Goal: Use online tool/utility: Utilize a website feature to perform a specific function

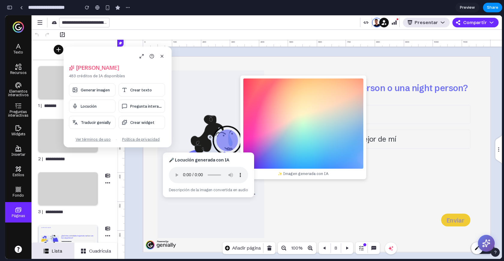
scroll to position [3223, 0]
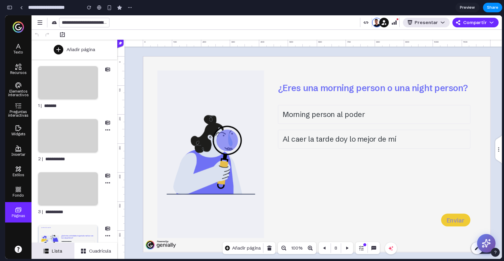
click at [486, 245] on icon at bounding box center [487, 243] width 8 height 8
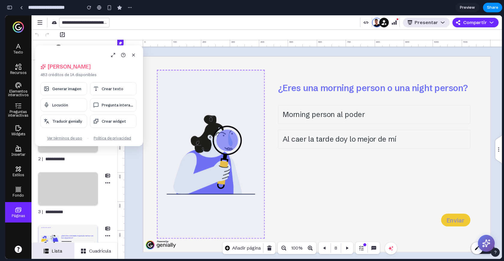
drag, startPoint x: 56, startPoint y: 51, endPoint x: 162, endPoint y: 80, distance: 110.1
click at [166, 83] on body "**********" at bounding box center [253, 136] width 497 height 243
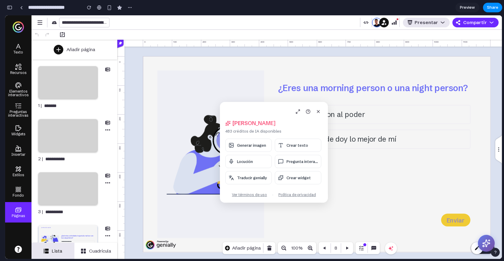
drag, startPoint x: 47, startPoint y: 50, endPoint x: 239, endPoint y: 98, distance: 198.3
click at [239, 102] on div "[PERSON_NAME], [PERSON_NAME] 483 créditos de IA disponibles Generar imagen Crea…" at bounding box center [274, 152] width 108 height 101
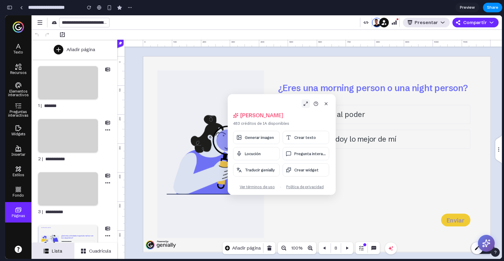
click at [306, 104] on icon at bounding box center [306, 103] width 5 height 5
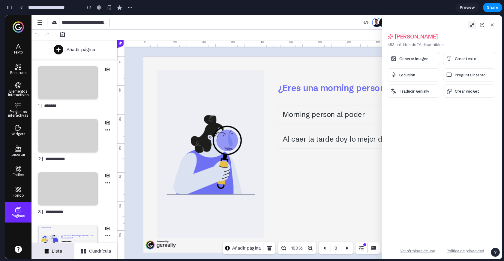
click at [470, 23] on icon at bounding box center [472, 25] width 5 height 5
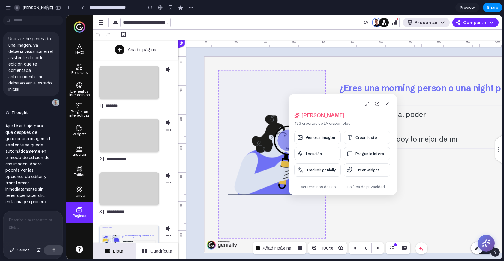
drag, startPoint x: 328, startPoint y: 100, endPoint x: 247, endPoint y: 92, distance: 81.5
click at [247, 92] on body "**********" at bounding box center [284, 136] width 436 height 243
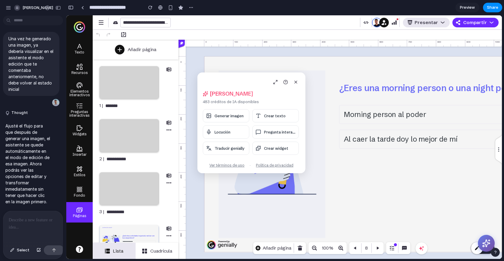
drag, startPoint x: 317, startPoint y: 97, endPoint x: 225, endPoint y: 74, distance: 94.5
click at [225, 74] on div "[PERSON_NAME], [PERSON_NAME] 483 créditos de IA disponibles Generar imagen Crea…" at bounding box center [252, 122] width 108 height 101
click at [282, 113] on span "Crear texto" at bounding box center [275, 114] width 22 height 5
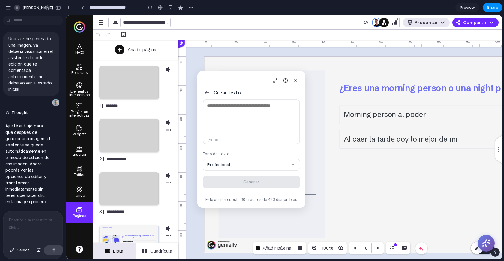
click at [261, 123] on textarea at bounding box center [251, 121] width 97 height 45
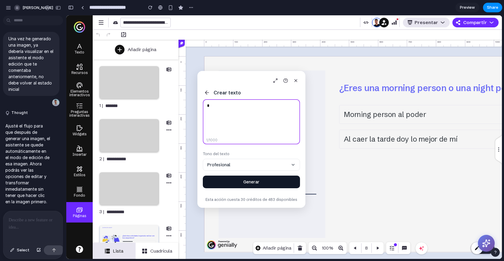
type textarea "*"
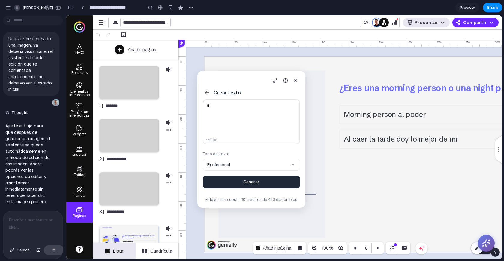
click at [248, 168] on button "Profesional" at bounding box center [251, 165] width 97 height 12
click at [254, 185] on button "Generar" at bounding box center [251, 181] width 97 height 13
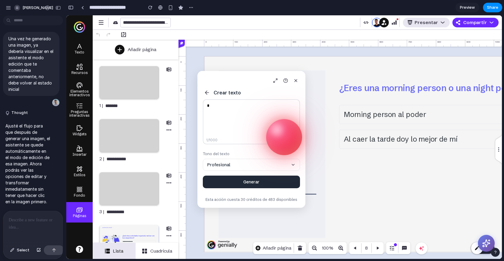
drag, startPoint x: 263, startPoint y: 79, endPoint x: 192, endPoint y: 62, distance: 73.7
click at [192, 62] on body "**********" at bounding box center [284, 136] width 436 height 243
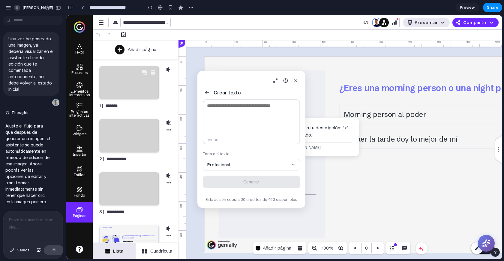
drag, startPoint x: 226, startPoint y: 80, endPoint x: 147, endPoint y: 67, distance: 80.3
click at [147, 67] on body "**********" at bounding box center [284, 136] width 436 height 243
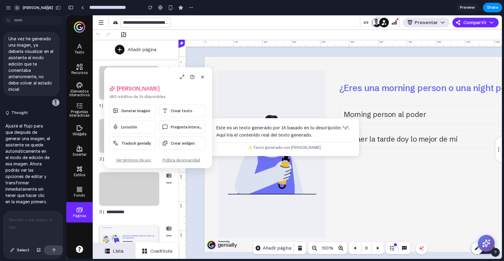
drag, startPoint x: 225, startPoint y: 72, endPoint x: 131, endPoint y: 68, distance: 93.5
click at [131, 68] on div "[PERSON_NAME], [PERSON_NAME] 483 créditos de IA disponibles Generar imagen Crea…" at bounding box center [158, 117] width 108 height 101
click at [282, 123] on div "Este es un texto generado por IA basado en tu descripción: "x". Aquí iría el co…" at bounding box center [284, 137] width 150 height 38
drag, startPoint x: 282, startPoint y: 131, endPoint x: 334, endPoint y: 131, distance: 52.5
click at [334, 131] on div "Este es un texto generado por IA basado en tu descripción: "x". Aquí iría el co…" at bounding box center [284, 131] width 136 height 14
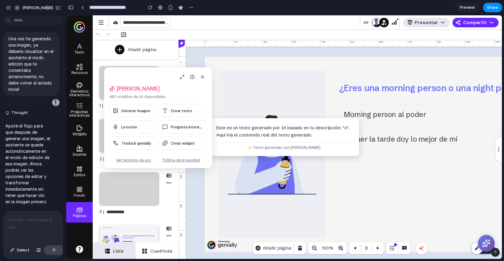
click at [334, 131] on div "Este es un texto generado por IA basado en tu descripción: "x". Aquí iría el co…" at bounding box center [284, 131] width 136 height 14
drag, startPoint x: 311, startPoint y: 138, endPoint x: 331, endPoint y: 153, distance: 24.9
click at [331, 153] on div "Este es un texto generado por IA basado en tu descripción: "x". Aquí iría el co…" at bounding box center [284, 137] width 150 height 38
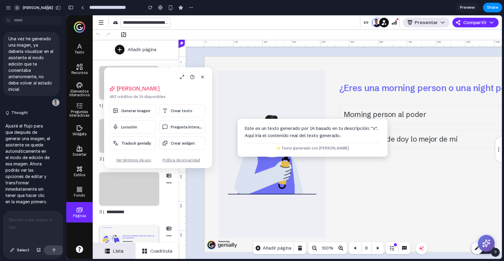
drag, startPoint x: 311, startPoint y: 153, endPoint x: 341, endPoint y: 153, distance: 30.0
click at [340, 153] on div "Este es un texto generado por IA basado en tu descripción: "x". Aquí iría el co…" at bounding box center [313, 138] width 150 height 38
click at [39, 220] on p at bounding box center [33, 219] width 49 height 7
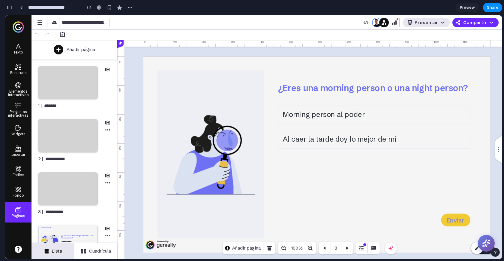
scroll to position [3892, 0]
click at [480, 238] on button at bounding box center [486, 243] width 19 height 19
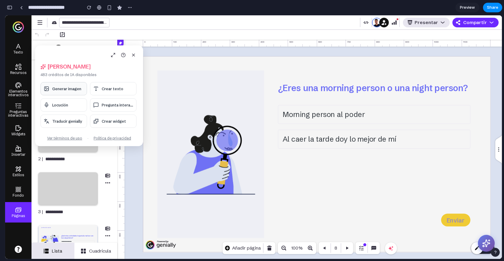
click at [63, 88] on span "Generar imagen" at bounding box center [66, 88] width 29 height 5
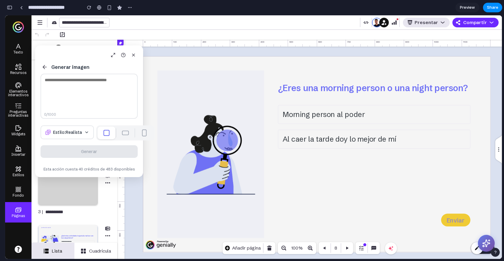
click at [83, 107] on textarea at bounding box center [89, 96] width 97 height 45
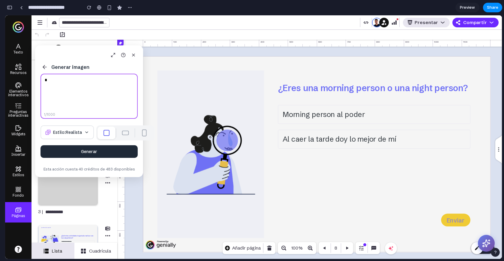
type textarea "*"
click at [106, 155] on button "Generar" at bounding box center [89, 151] width 97 height 13
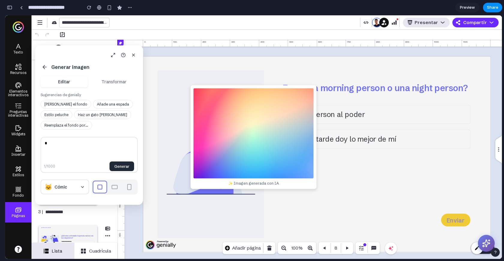
click at [107, 86] on button "Transformar" at bounding box center [113, 81] width 47 height 11
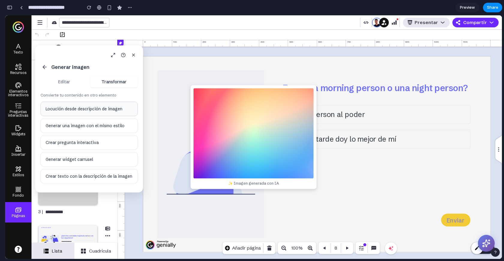
click at [75, 107] on button "Locución desde descripción de imagen" at bounding box center [89, 108] width 97 height 14
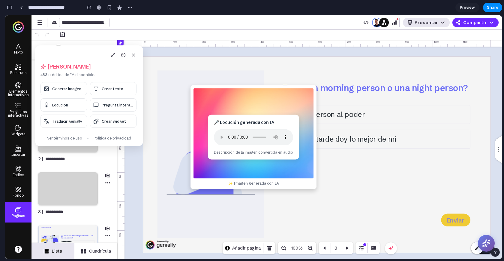
drag, startPoint x: 271, startPoint y: 123, endPoint x: 210, endPoint y: 92, distance: 69.2
click at [210, 92] on body "**********" at bounding box center [253, 136] width 497 height 243
drag, startPoint x: 241, startPoint y: 123, endPoint x: 177, endPoint y: 83, distance: 74.9
click at [177, 83] on body "**********" at bounding box center [253, 136] width 497 height 243
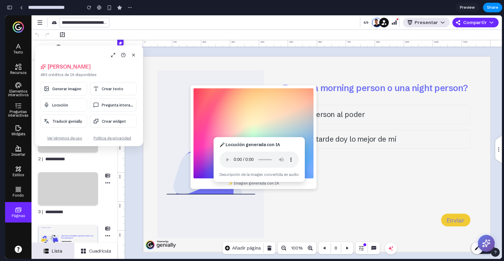
drag, startPoint x: 225, startPoint y: 118, endPoint x: 263, endPoint y: 141, distance: 45.3
click at [263, 141] on div "🎤 Locución generada con IA Descripción de la imagen convertida en audio" at bounding box center [259, 159] width 91 height 45
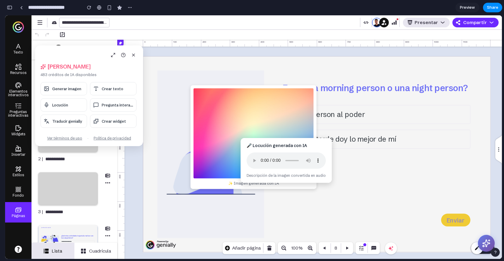
drag, startPoint x: 265, startPoint y: 141, endPoint x: 216, endPoint y: 109, distance: 58.4
click at [241, 138] on div "🎤 Locución generada con IA Descripción de la imagen convertida en audio" at bounding box center [286, 160] width 91 height 45
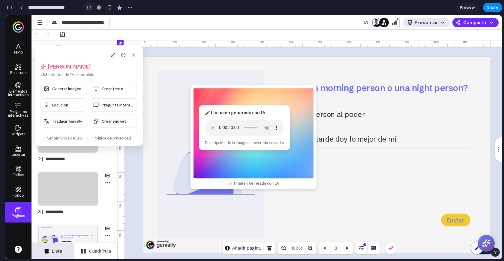
click at [89, 8] on div "button" at bounding box center [89, 7] width 4 height 4
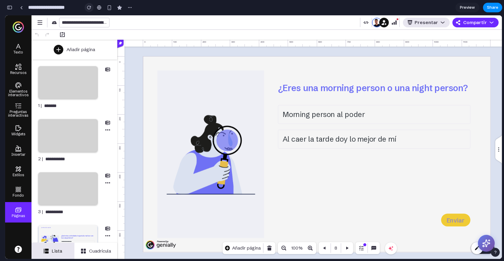
scroll to position [0, 0]
click at [489, 246] on icon at bounding box center [486, 242] width 9 height 9
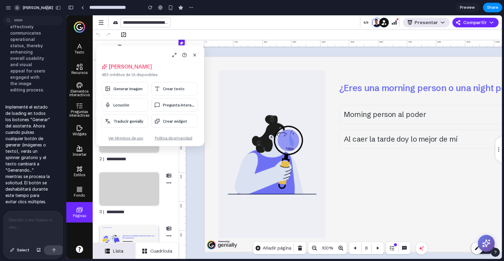
click at [18, 223] on div at bounding box center [32, 227] width 59 height 32
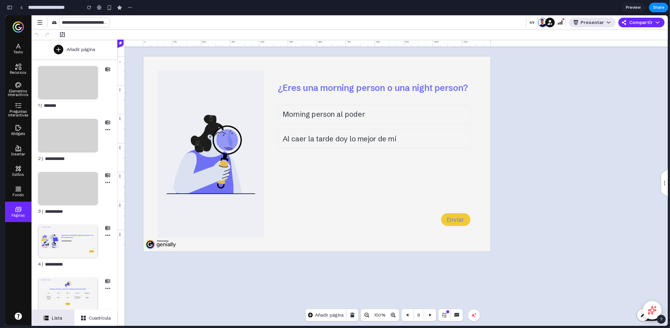
click at [504, 260] on icon at bounding box center [652, 310] width 9 height 9
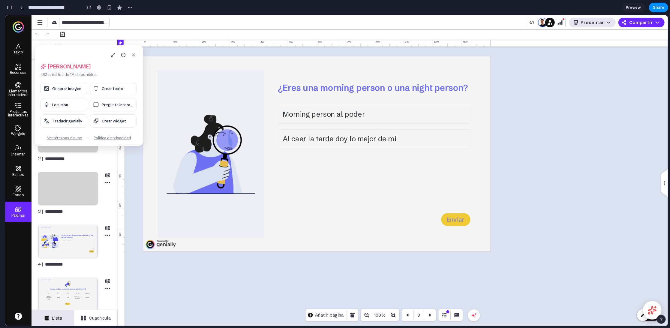
click at [504, 260] on icon at bounding box center [652, 310] width 9 height 9
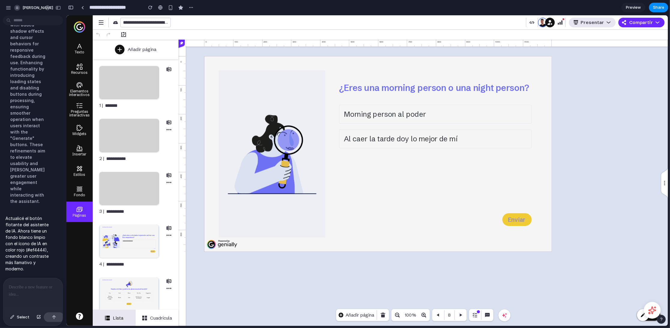
click at [36, 260] on p at bounding box center [32, 287] width 46 height 7
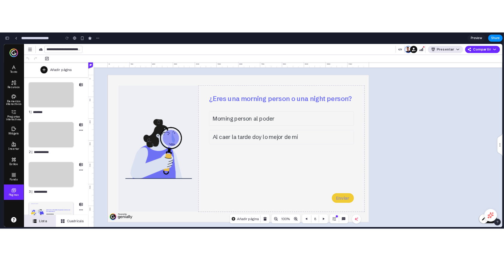
scroll to position [3694, 0]
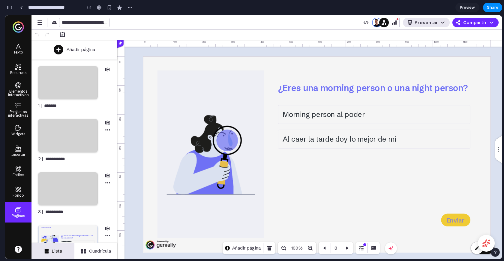
click at [12, 6] on button "button" at bounding box center [10, 8] width 10 height 10
